Goal: Transaction & Acquisition: Download file/media

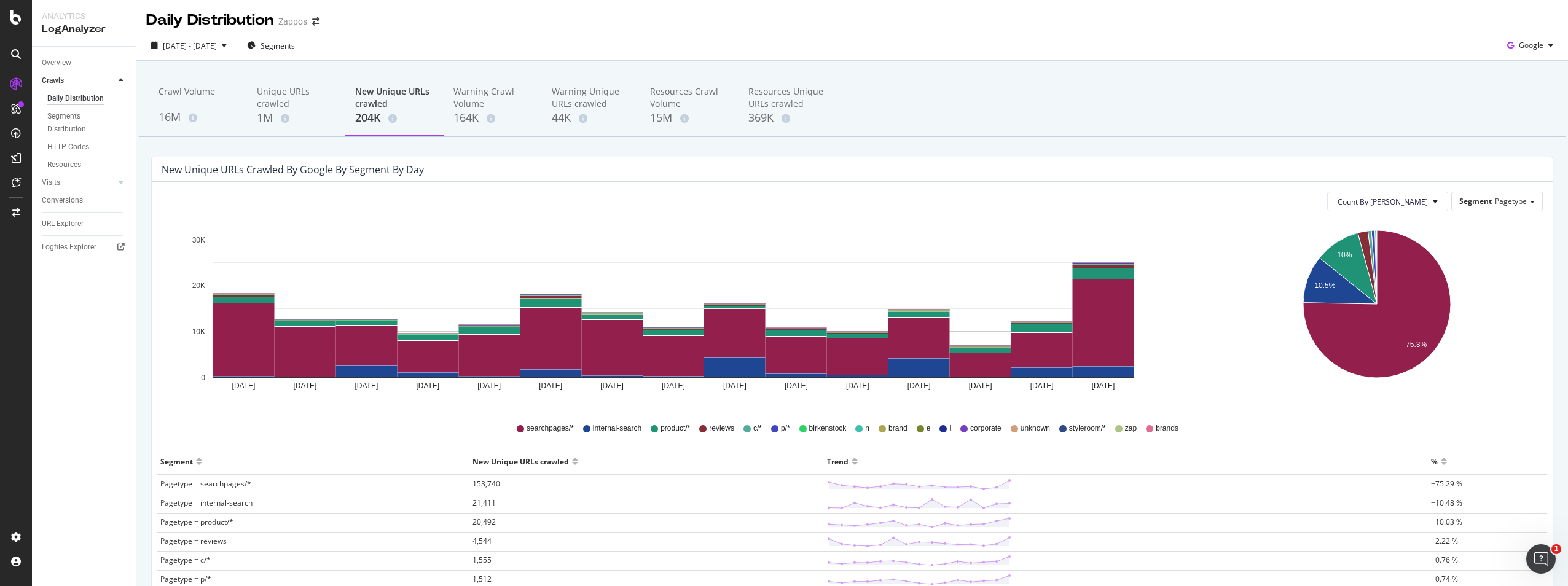
scroll to position [115, 0]
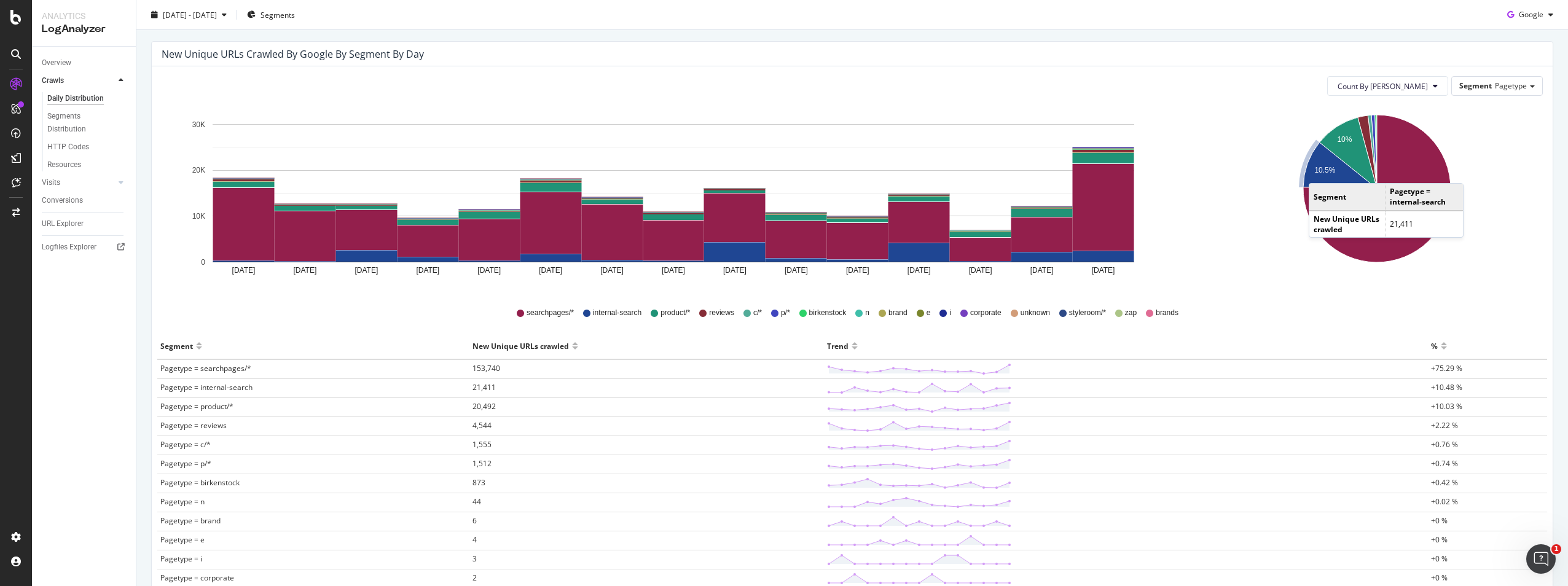
click at [1314, 171] on text "10.5%" at bounding box center [1325, 170] width 20 height 9
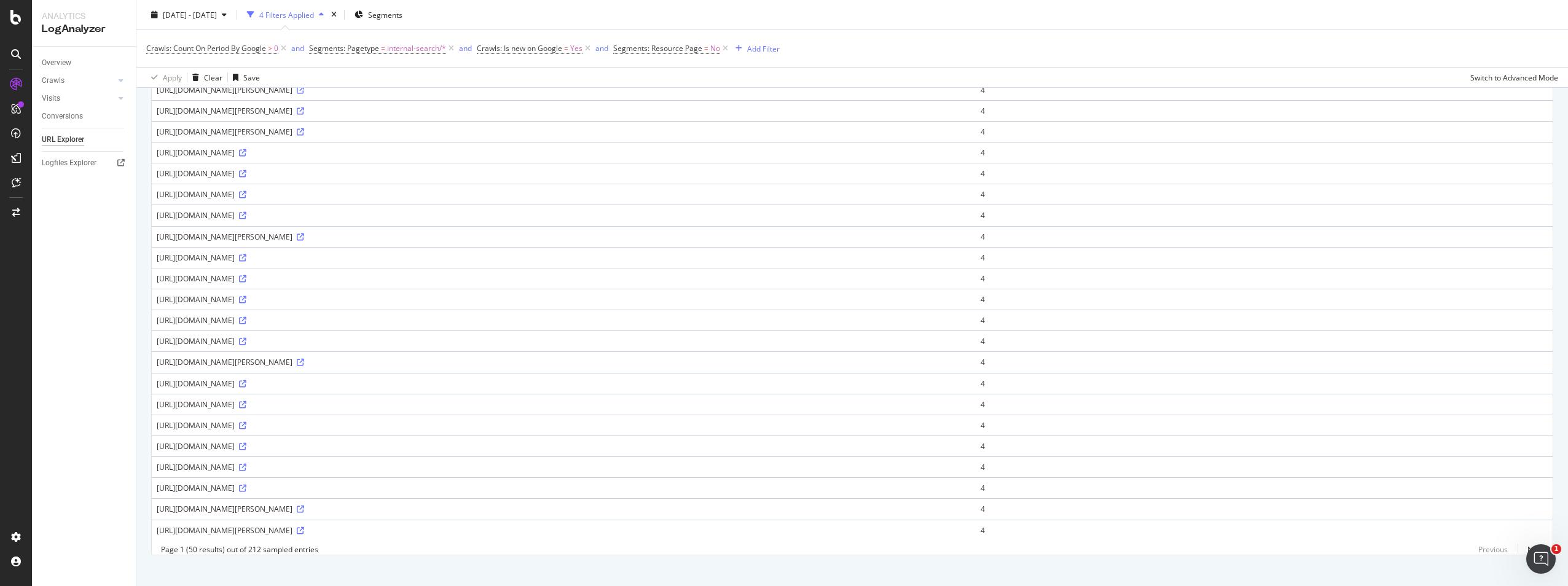
scroll to position [747, 0]
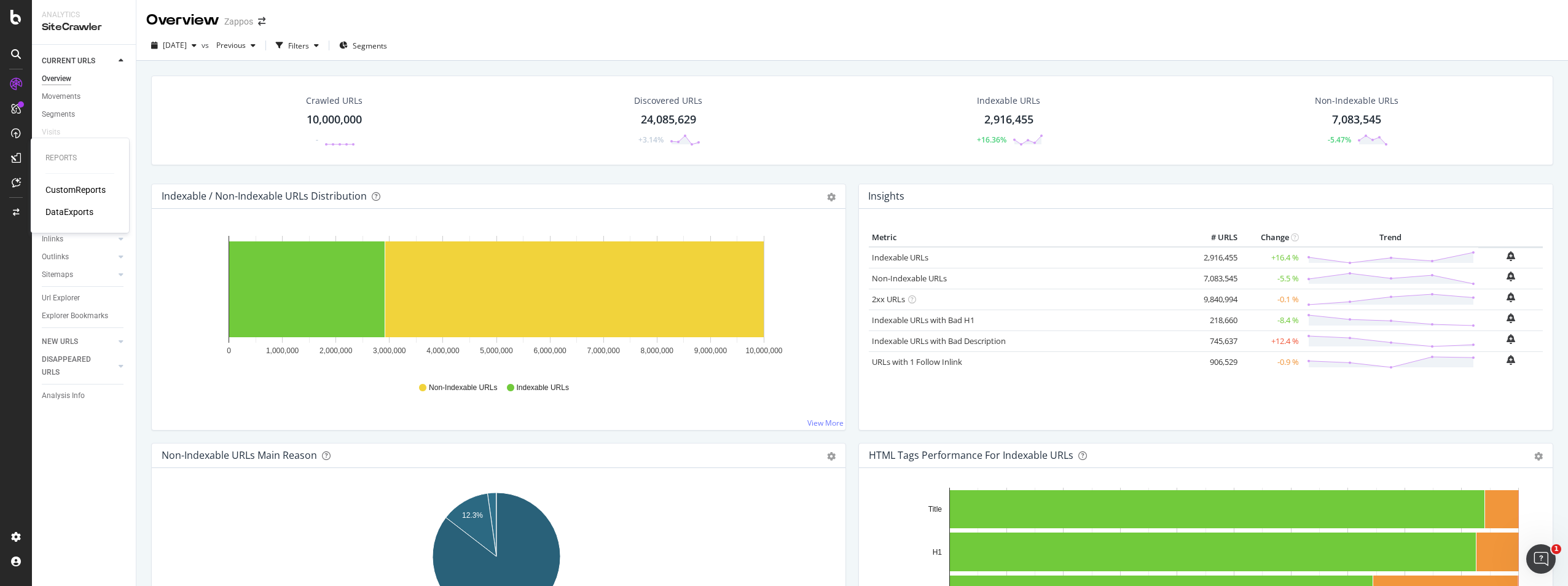
click at [63, 214] on div "DataExports" at bounding box center [69, 212] width 48 height 12
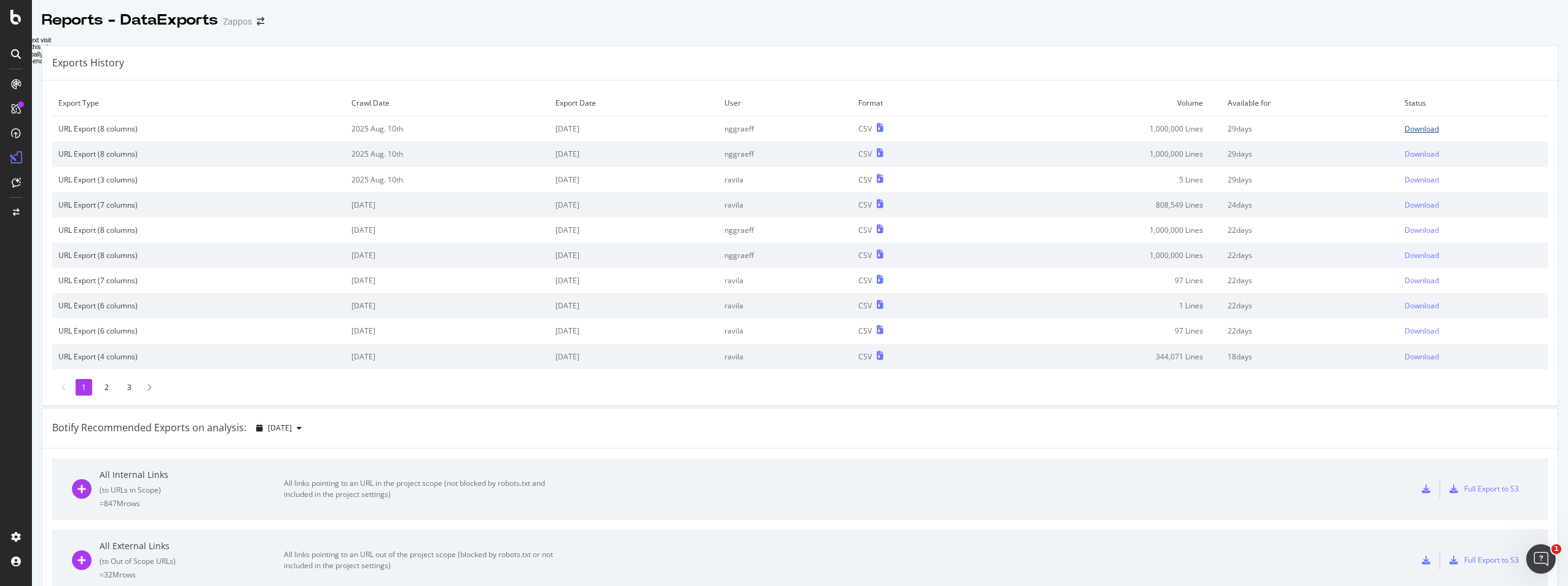
click at [1405, 126] on div "Download" at bounding box center [1422, 129] width 34 height 10
click at [1524, 20] on div "Reports - DataExports Zappos" at bounding box center [799, 15] width 1536 height 31
